Goal: Transaction & Acquisition: Download file/media

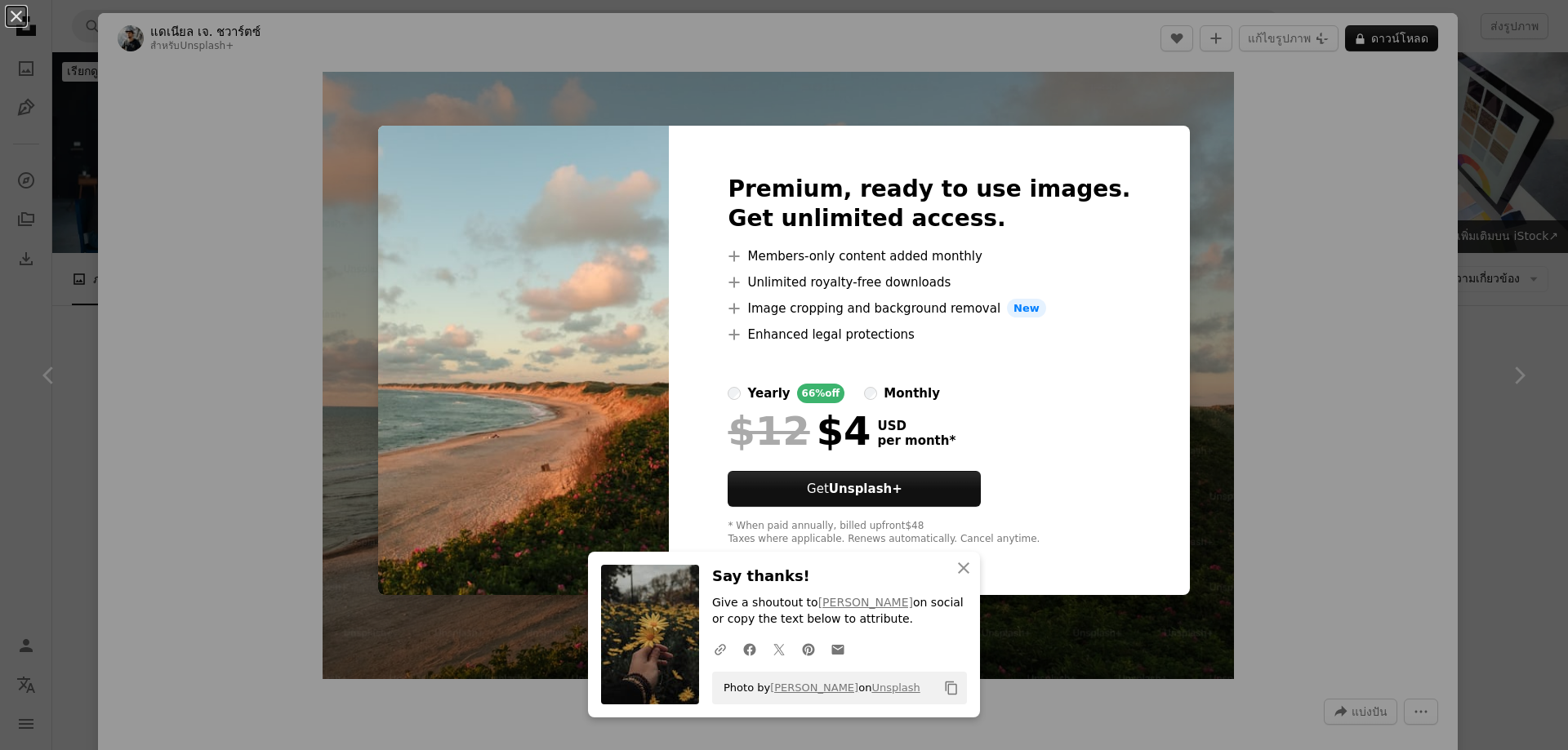
scroll to position [245, 0]
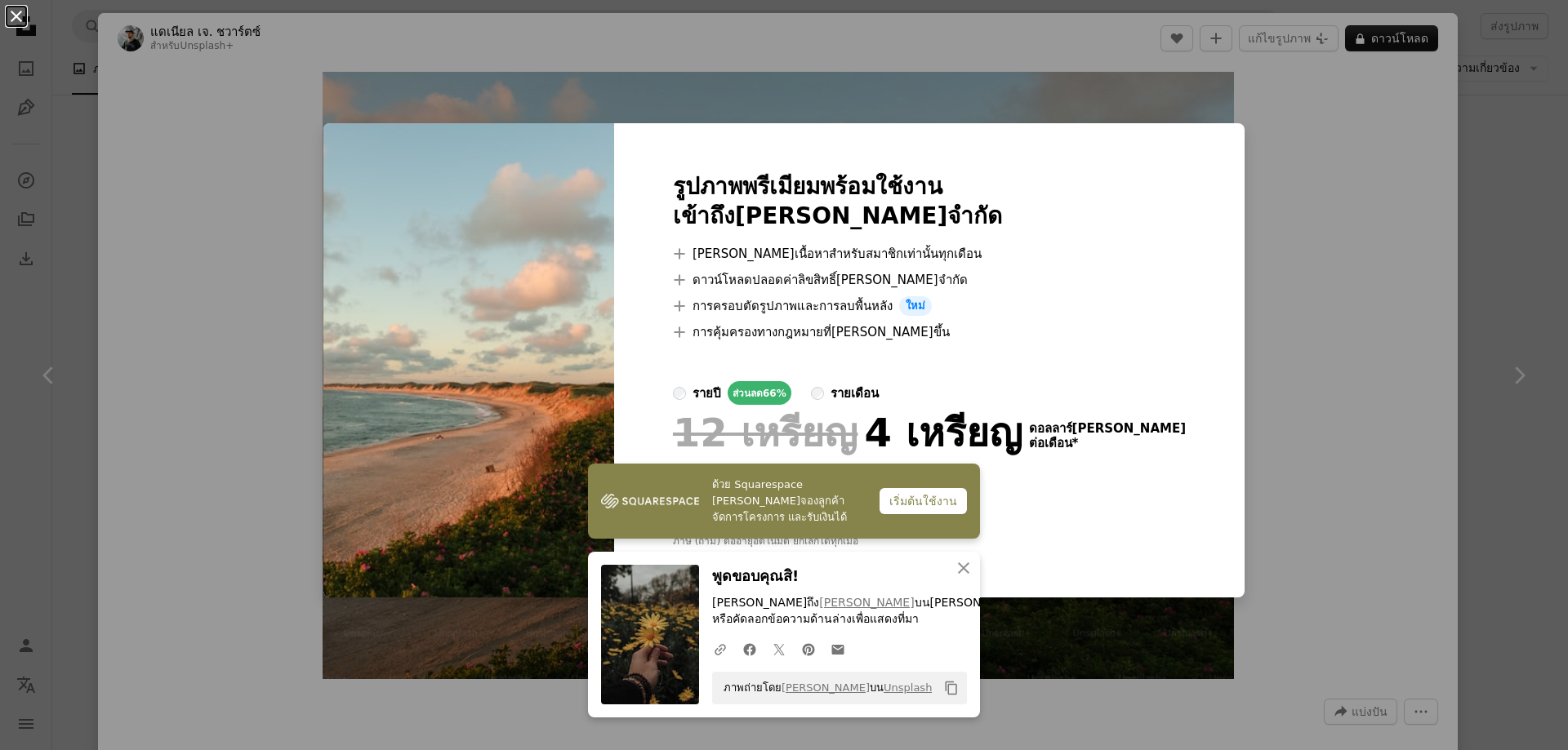
click at [14, 16] on button "An X shape" at bounding box center [16, 16] width 19 height 19
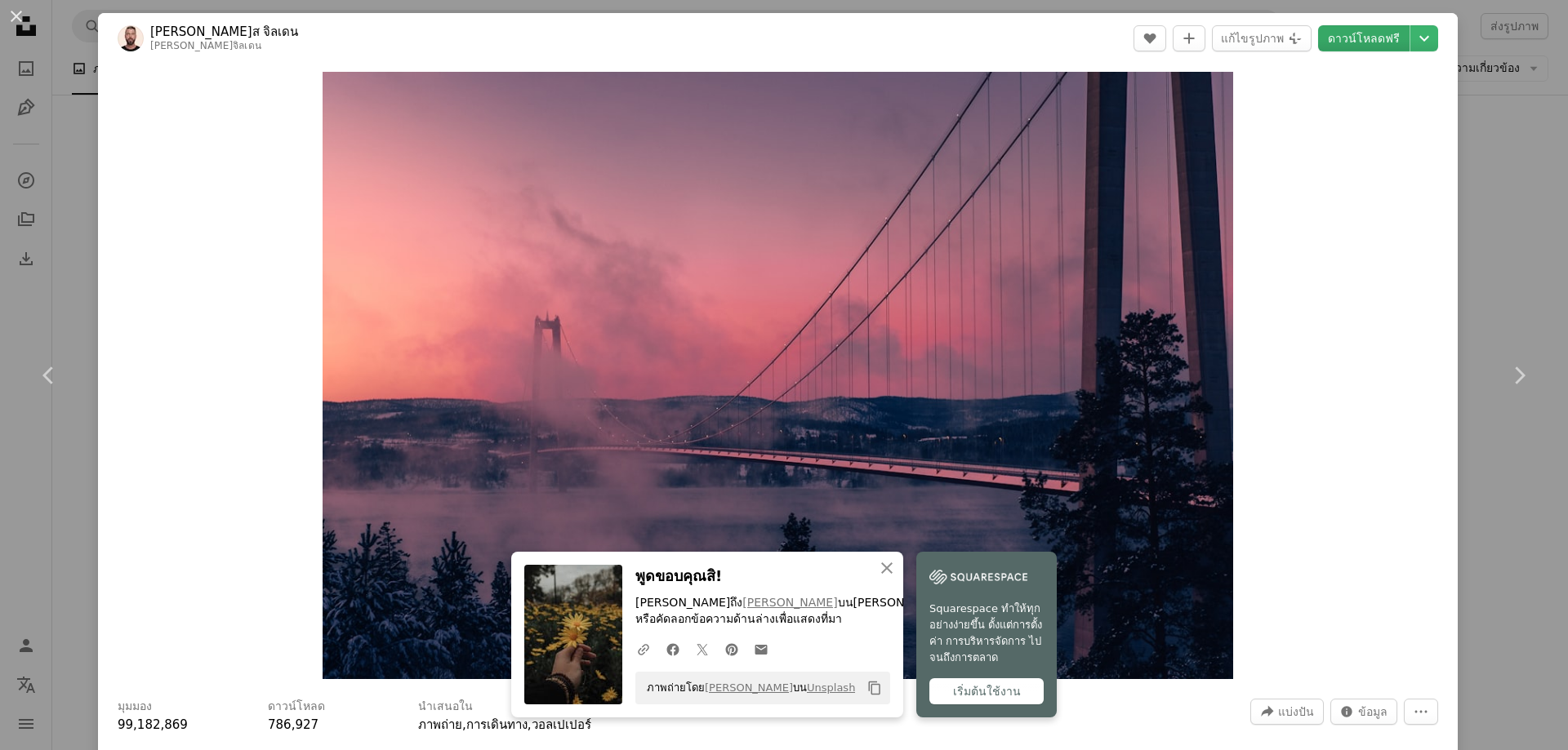
click at [1367, 39] on font "ดาวน์โหลดฟรี" at bounding box center [1364, 38] width 71 height 13
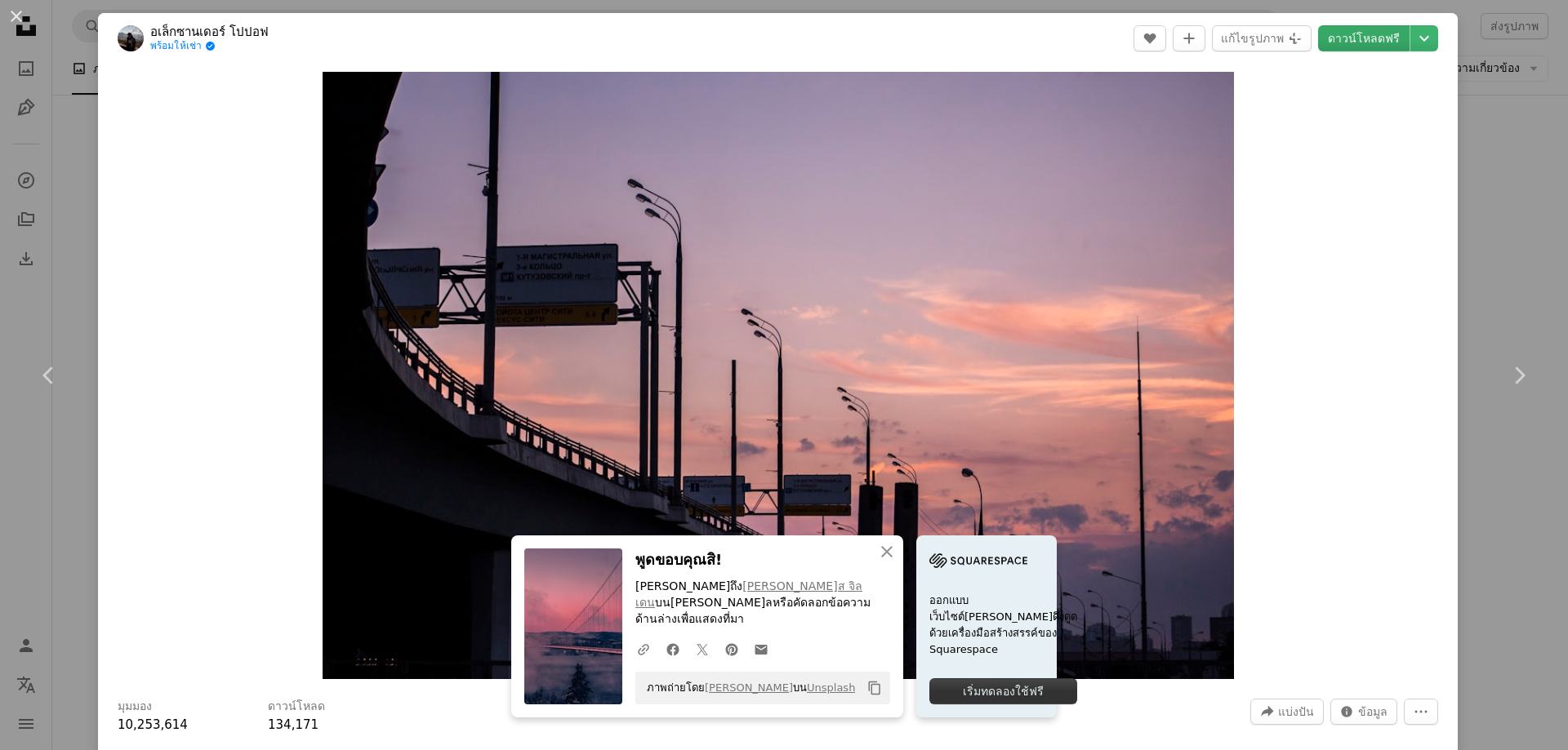
click at [1351, 46] on font "ดาวน์โหลดฟรี" at bounding box center [1364, 38] width 71 height 25
